Goal: Task Accomplishment & Management: Manage account settings

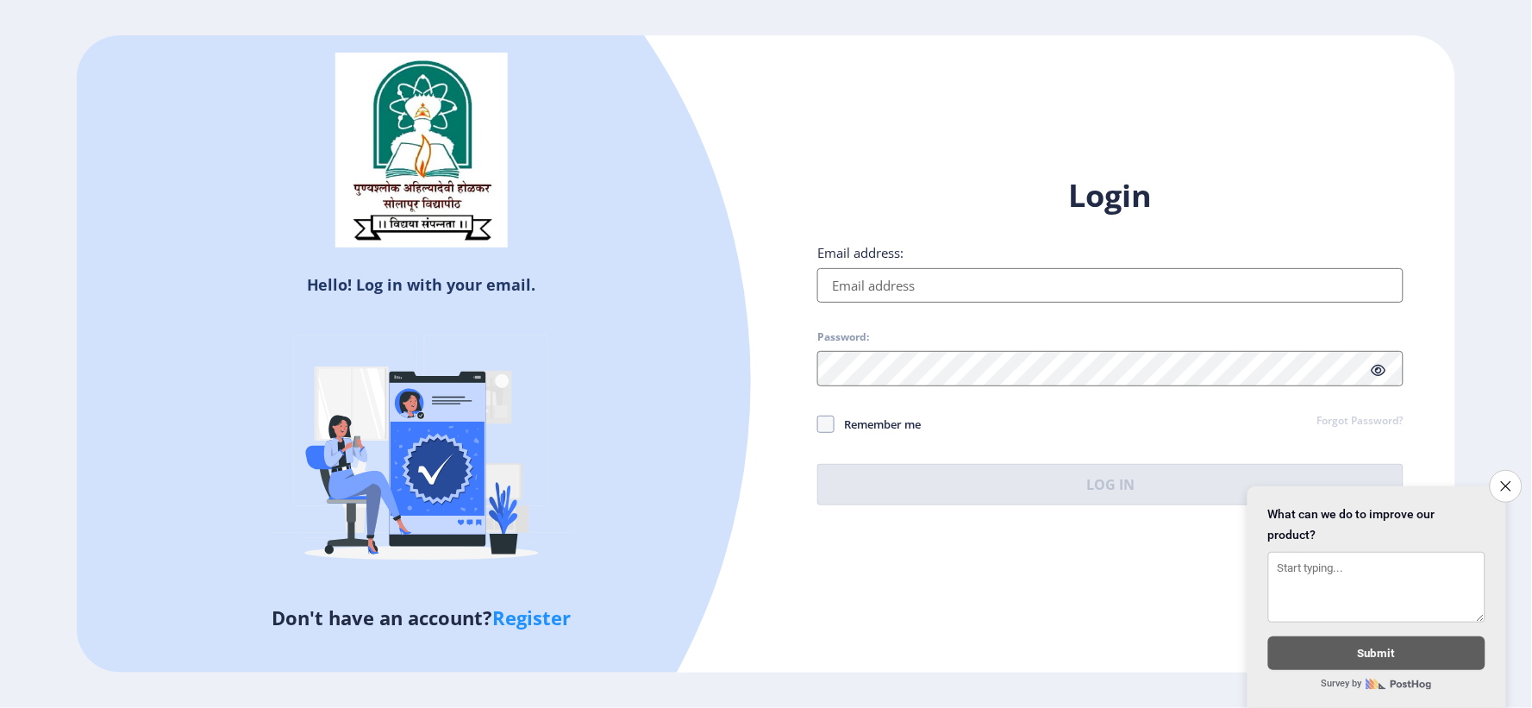
click at [890, 289] on input "Email address:" at bounding box center [1110, 285] width 586 height 34
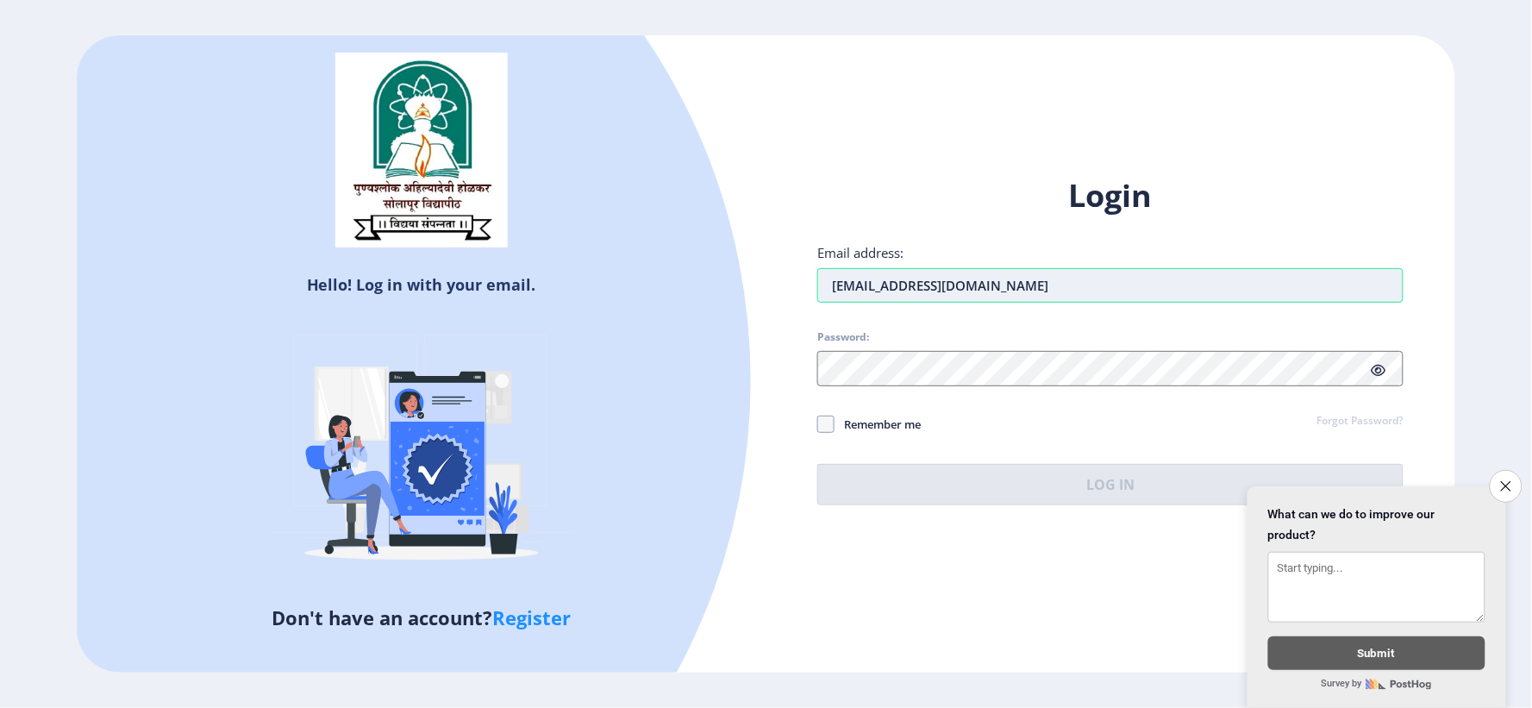
type input "[EMAIL_ADDRESS][DOMAIN_NAME]"
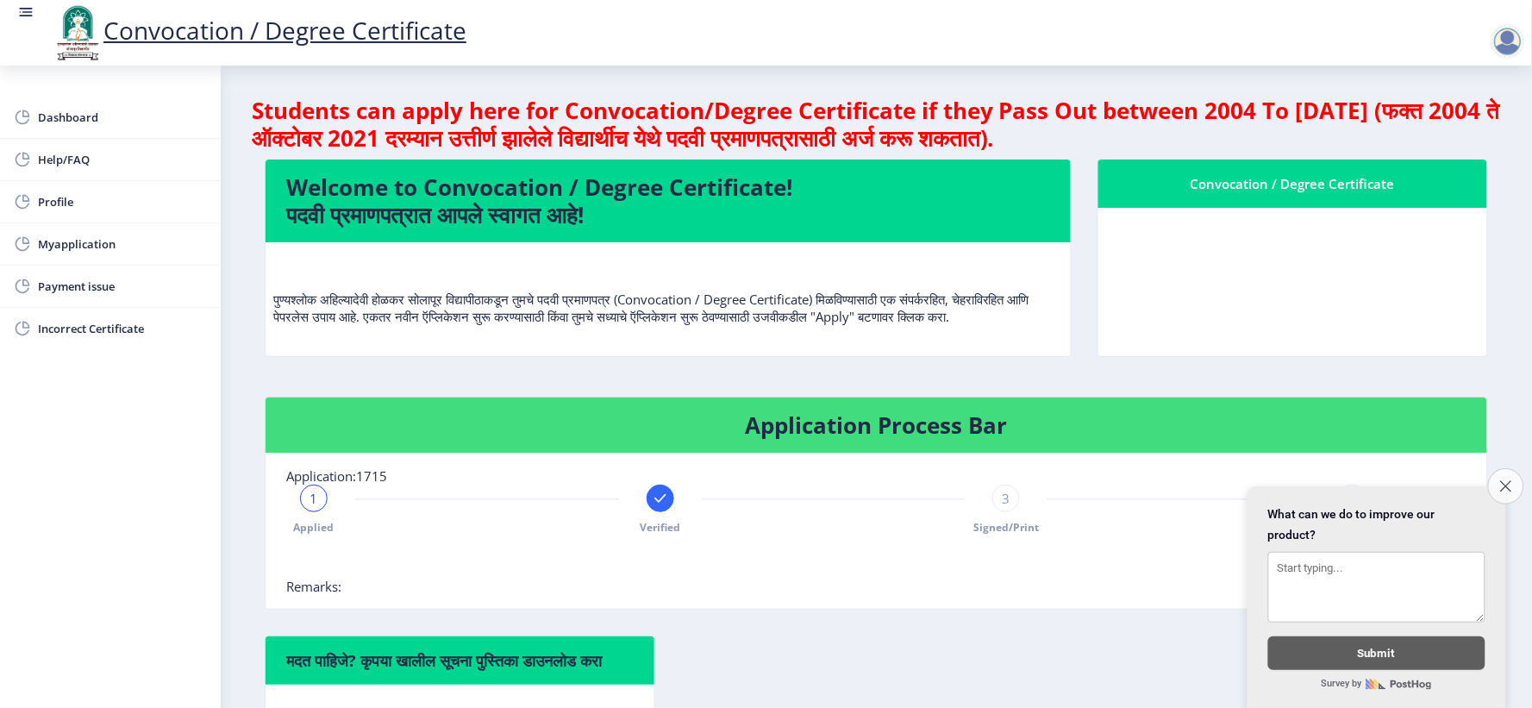
click at [1503, 480] on icon "Close survey" at bounding box center [1505, 485] width 11 height 11
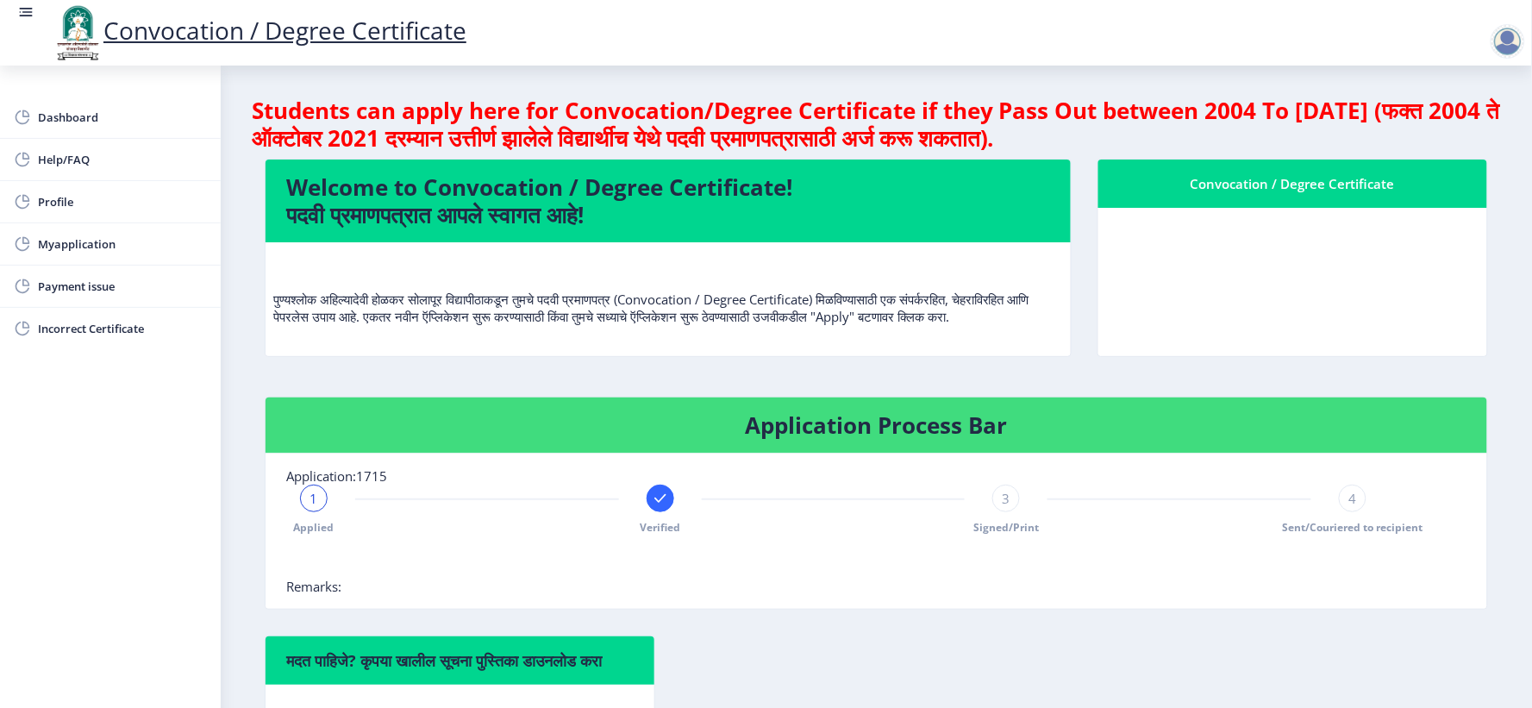
click at [1506, 43] on div at bounding box center [1507, 41] width 34 height 34
click at [1427, 87] on span "Log out" at bounding box center [1409, 87] width 110 height 21
